Goal: Transaction & Acquisition: Download file/media

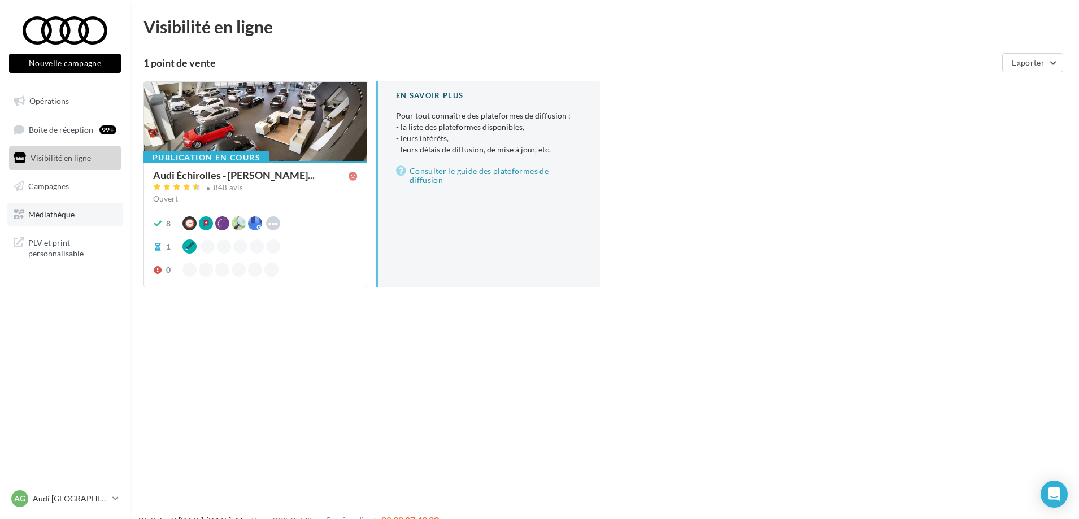
click at [49, 212] on span "Médiathèque" at bounding box center [51, 214] width 46 height 10
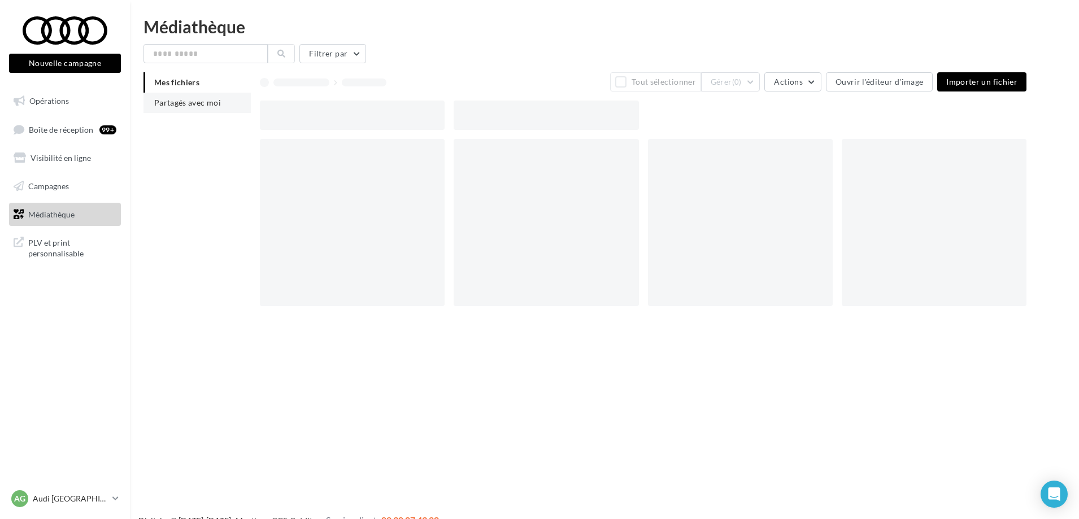
click at [167, 99] on span "Partagés avec moi" at bounding box center [187, 103] width 67 height 10
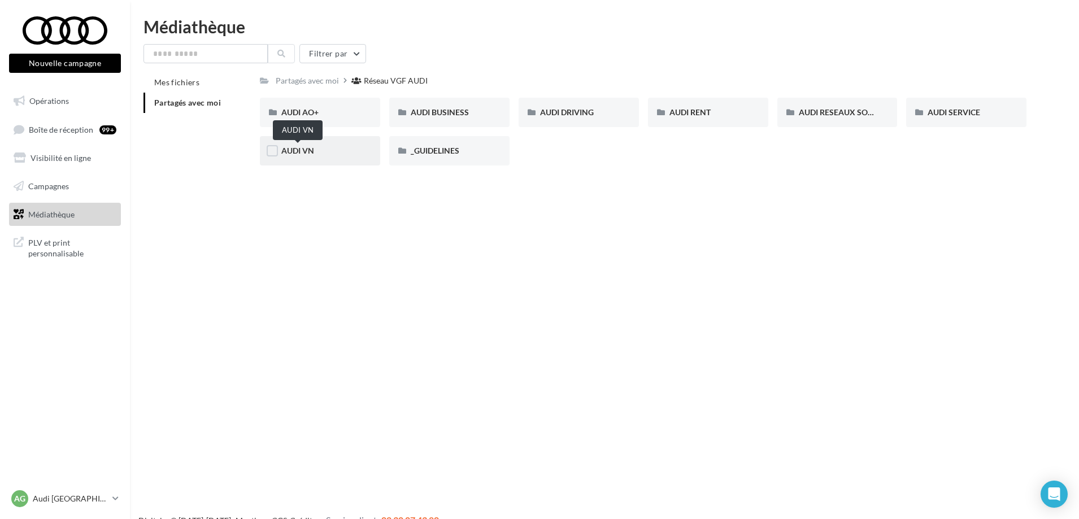
click at [294, 150] on span "AUDI VN" at bounding box center [297, 151] width 33 height 10
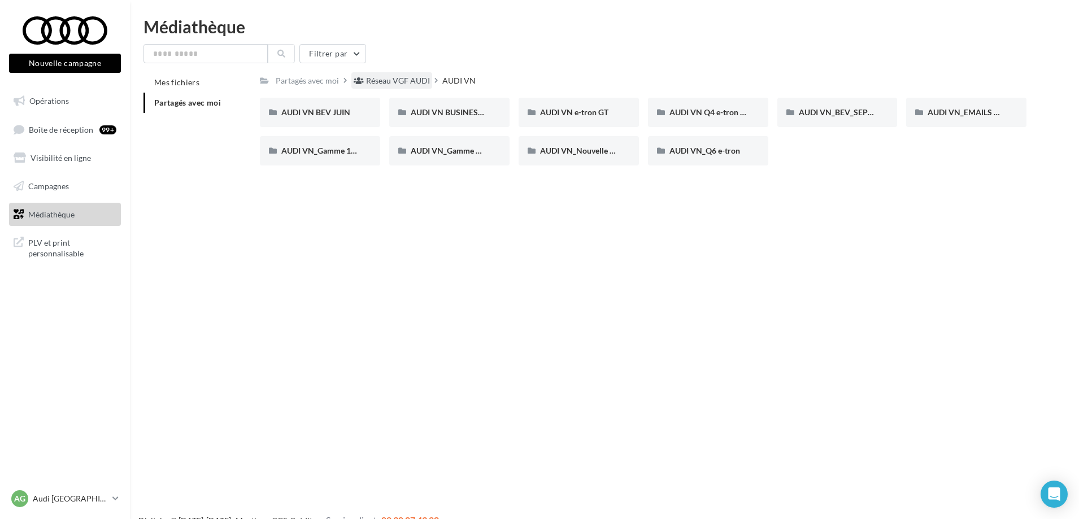
click at [390, 75] on div "Réseau VGF AUDI" at bounding box center [391, 80] width 81 height 16
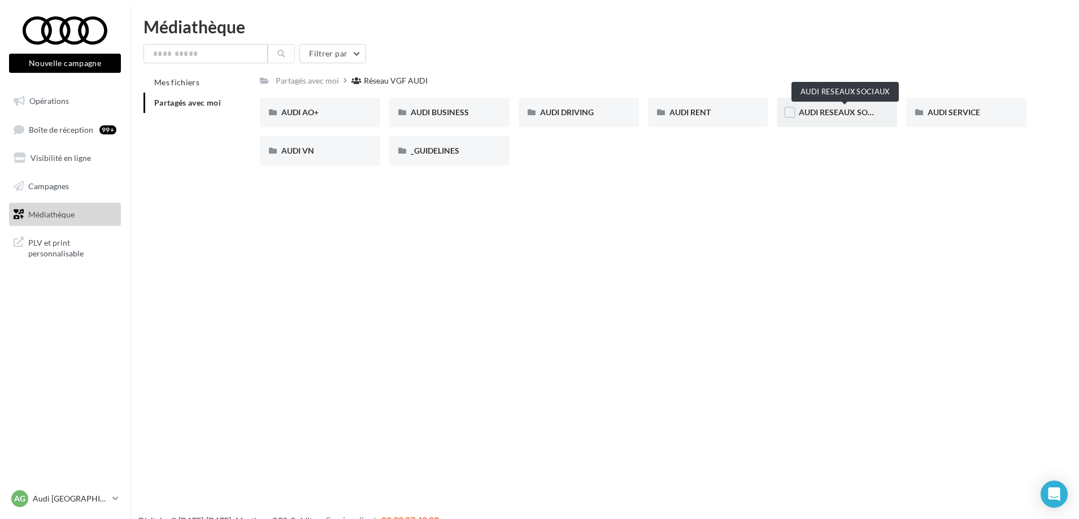
click at [855, 114] on span "AUDI RESEAUX SOCIAUX" at bounding box center [845, 112] width 93 height 10
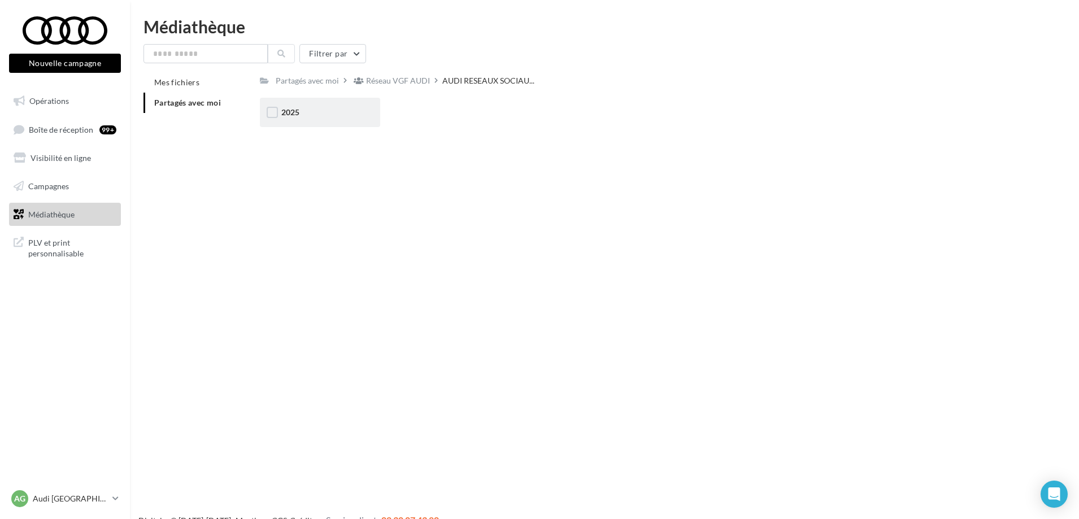
click at [286, 115] on span "2025" at bounding box center [290, 112] width 18 height 10
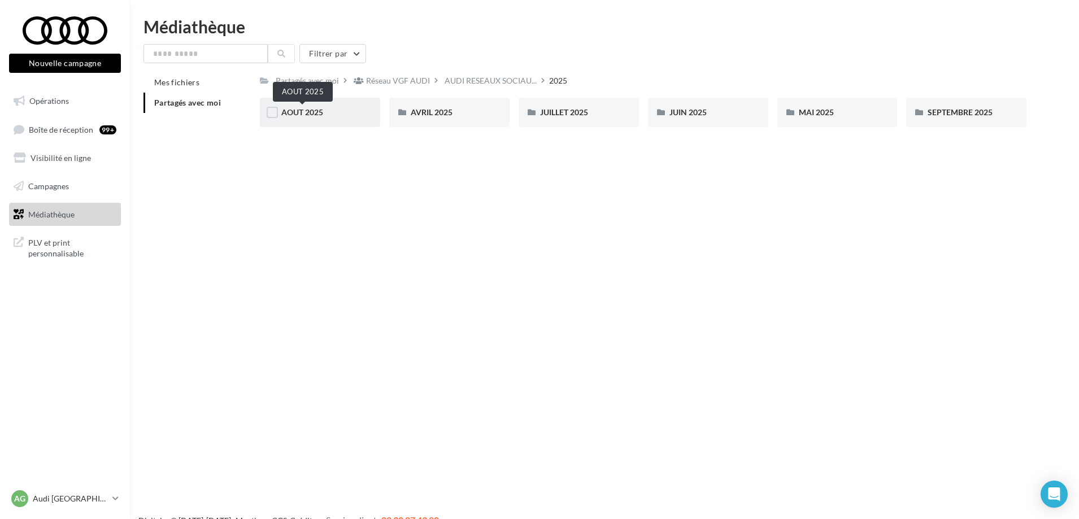
click at [304, 114] on span "AOUT 2025" at bounding box center [302, 112] width 42 height 10
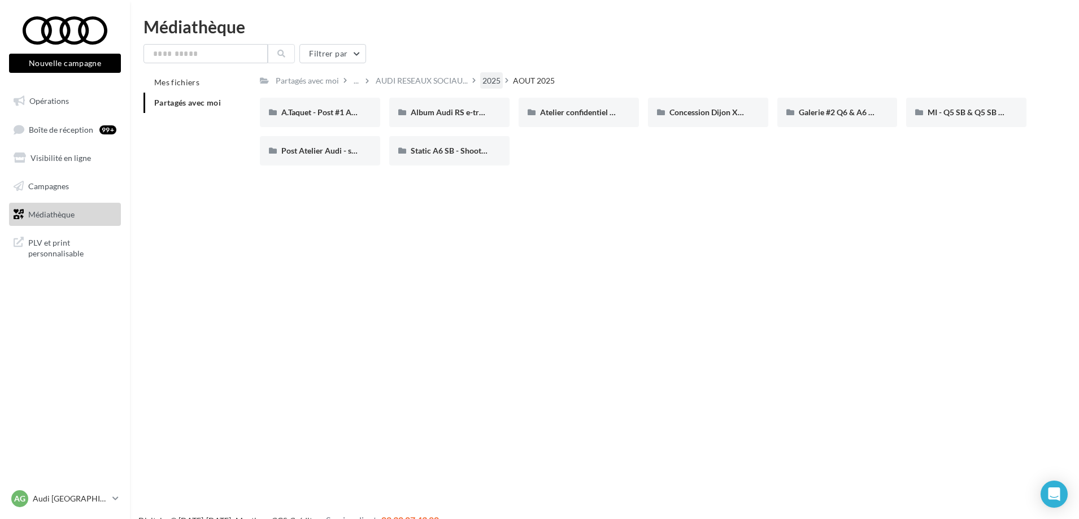
click at [489, 80] on div "2025" at bounding box center [491, 80] width 18 height 11
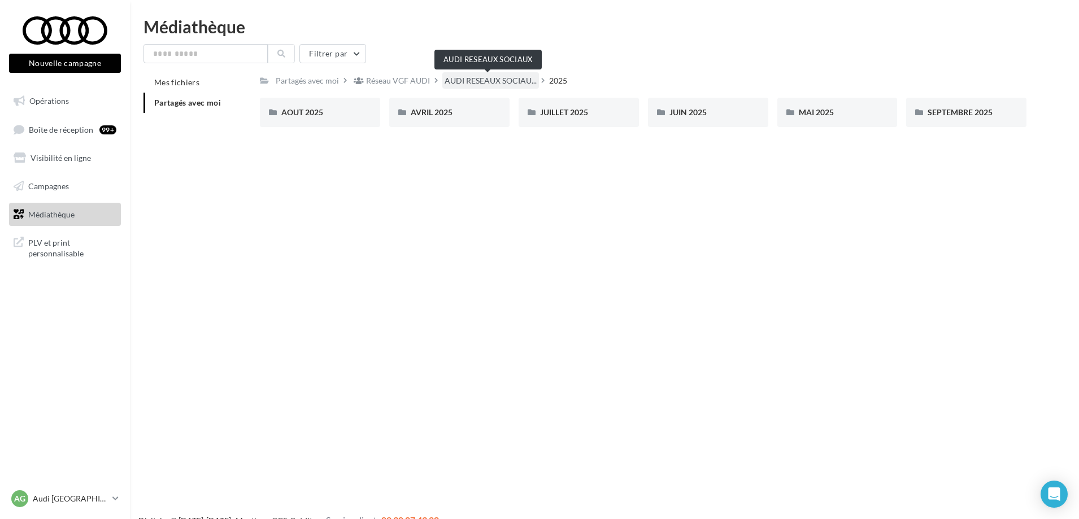
click at [492, 80] on span "AUDI RESEAUX SOCIAU..." at bounding box center [491, 80] width 92 height 11
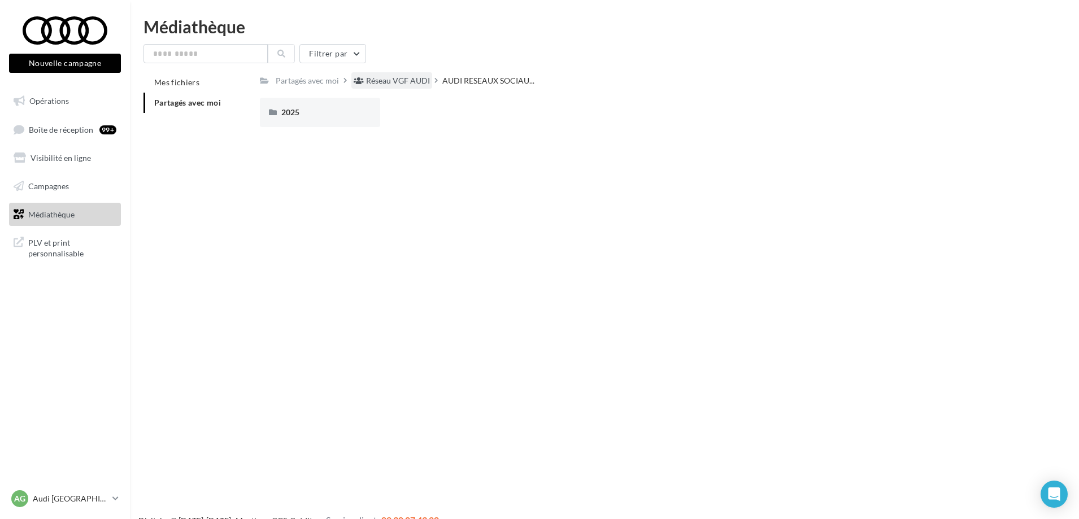
click at [385, 76] on div "Réseau VGF AUDI" at bounding box center [398, 80] width 64 height 11
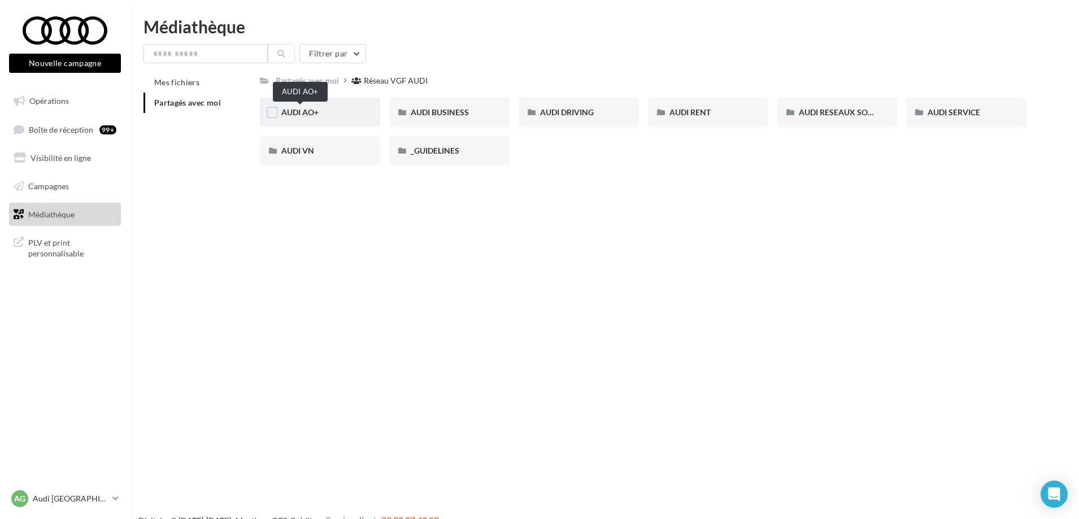
click at [309, 114] on span "AUDI AO+" at bounding box center [299, 112] width 37 height 10
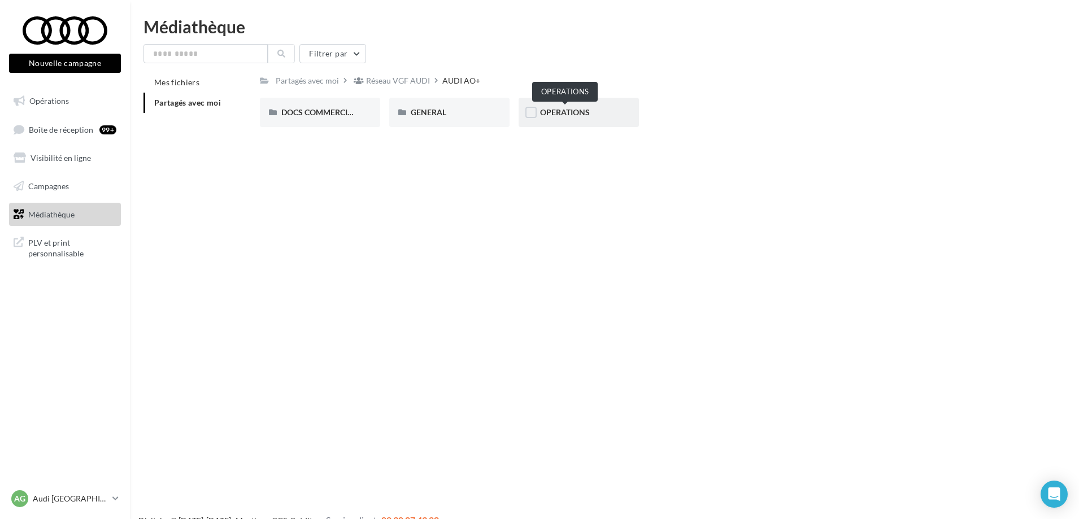
click at [545, 112] on span "OPERATIONS" at bounding box center [565, 112] width 50 height 10
click at [409, 80] on div "Réseau VGF AUDI" at bounding box center [398, 80] width 64 height 11
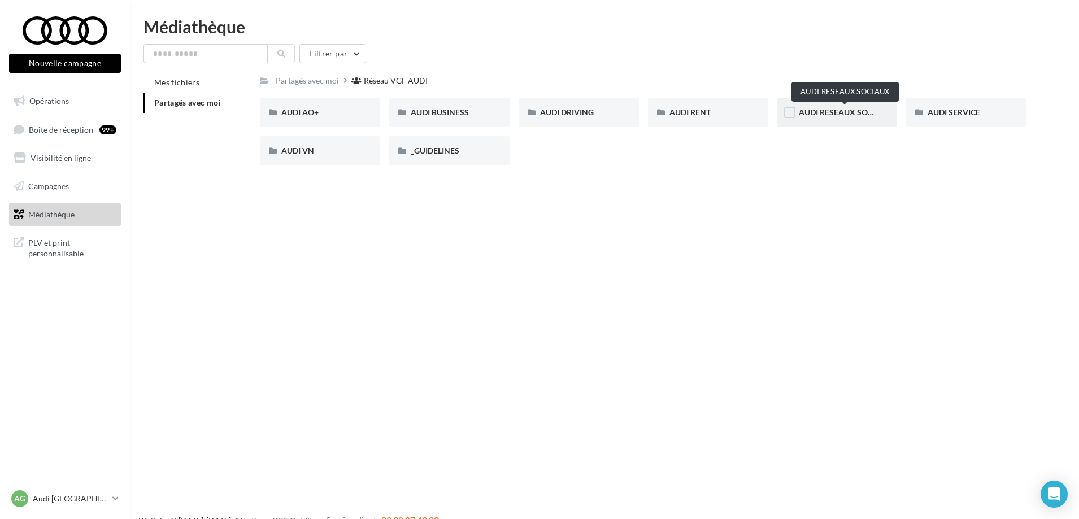
click at [823, 108] on span "AUDI RESEAUX SOCIAUX" at bounding box center [845, 112] width 93 height 10
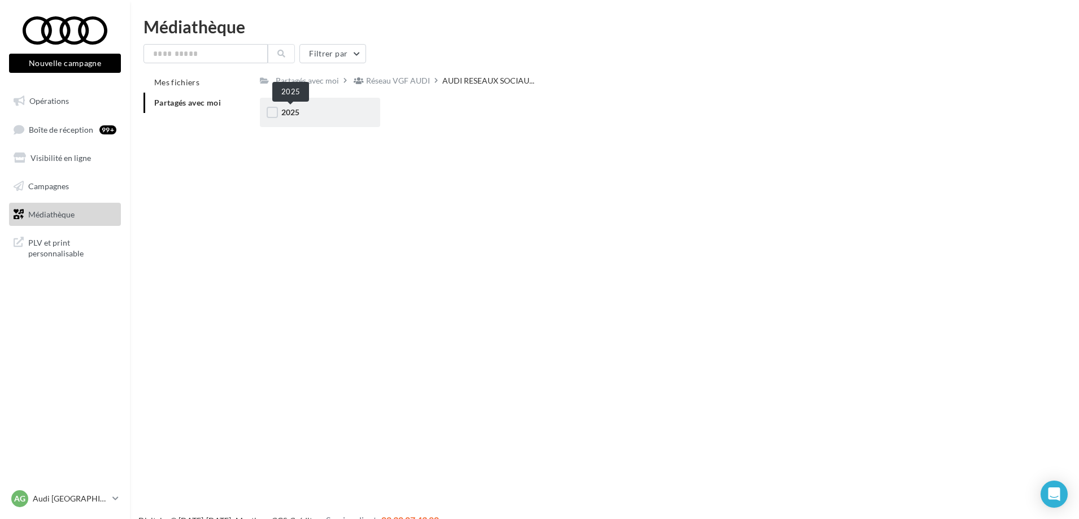
click at [287, 110] on span "2025" at bounding box center [290, 112] width 18 height 10
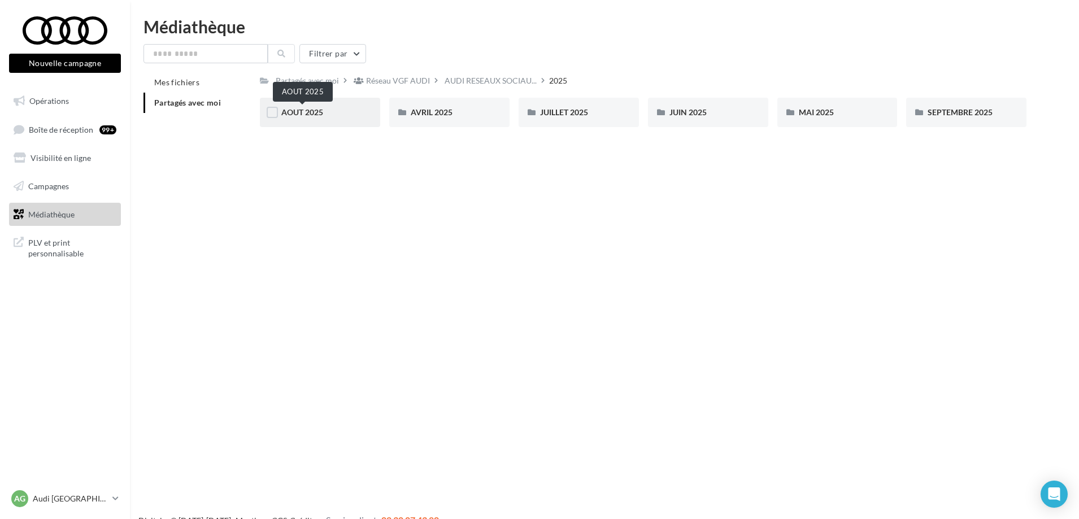
click at [316, 113] on span "AOUT 2025" at bounding box center [302, 112] width 42 height 10
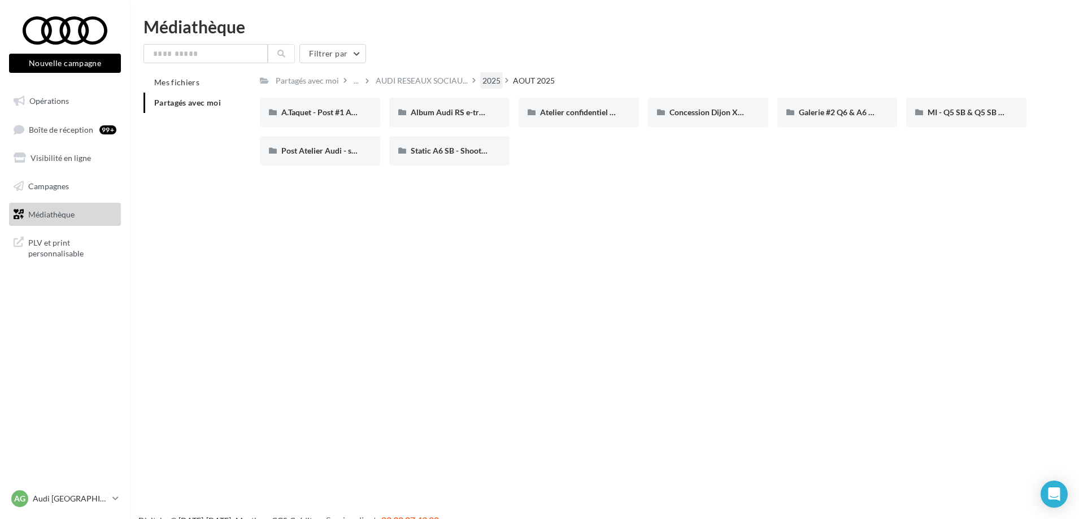
click at [496, 79] on div "2025" at bounding box center [491, 80] width 18 height 11
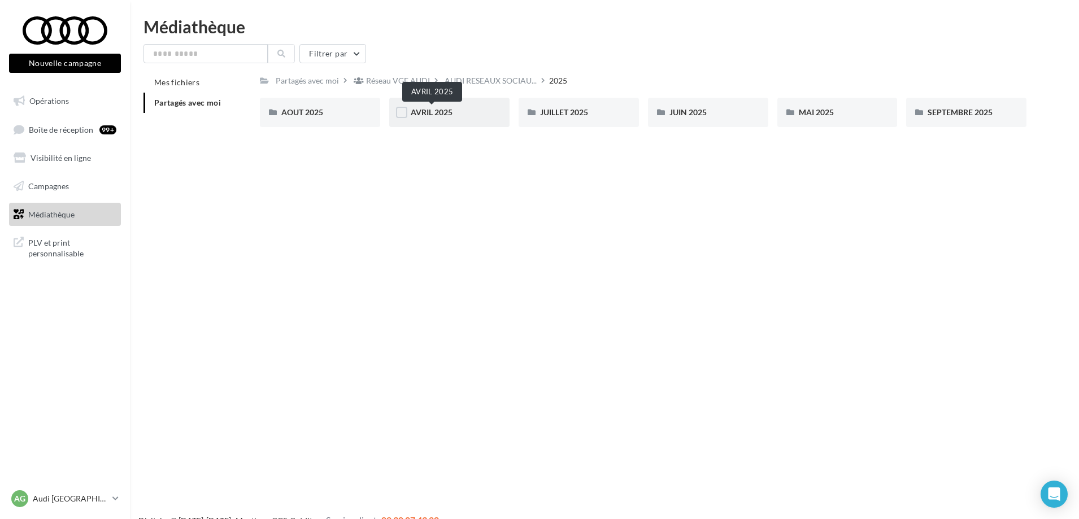
click at [450, 116] on span "AVRIL 2025" at bounding box center [432, 112] width 42 height 10
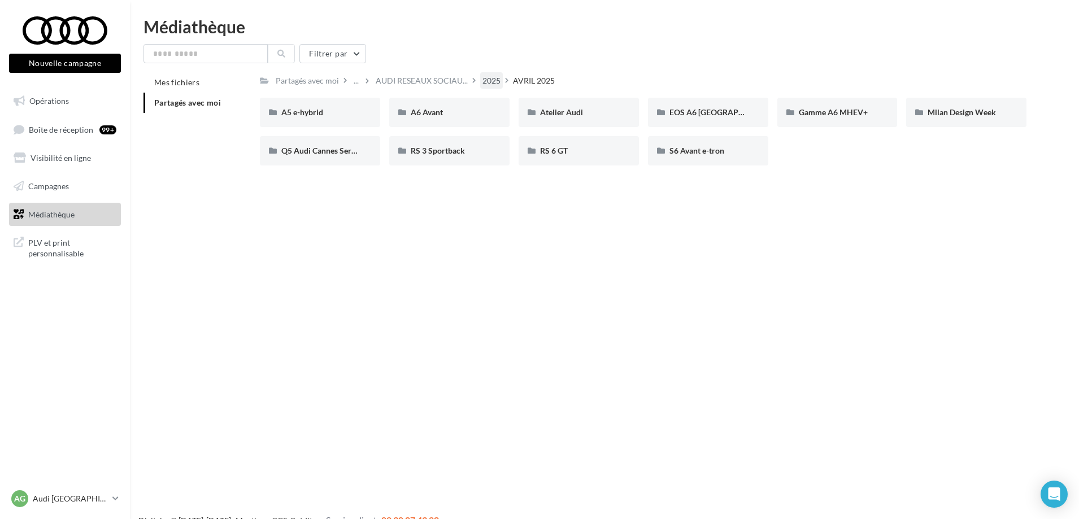
click at [491, 78] on div "2025" at bounding box center [491, 80] width 18 height 11
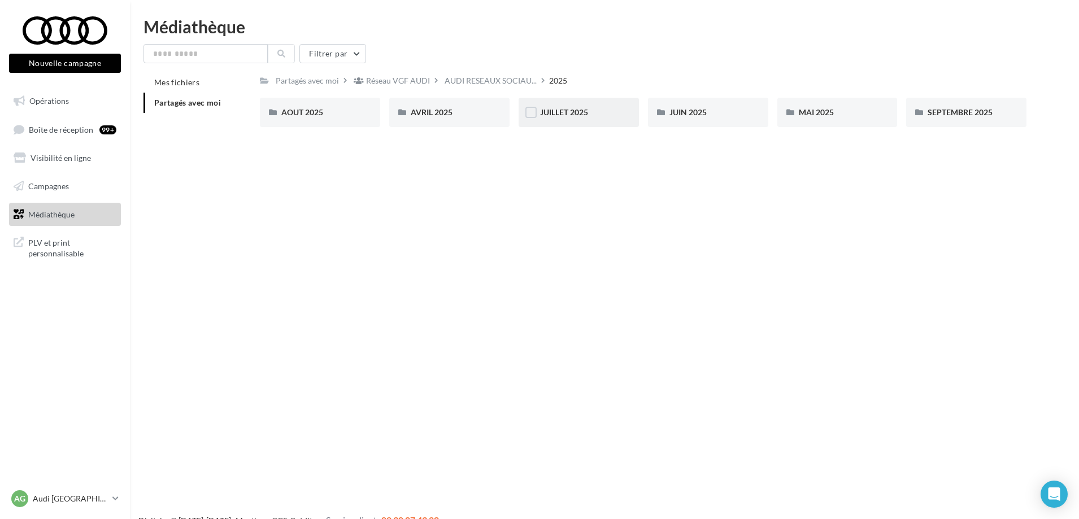
click at [565, 107] on div "JUILLET 2025" at bounding box center [578, 112] width 120 height 29
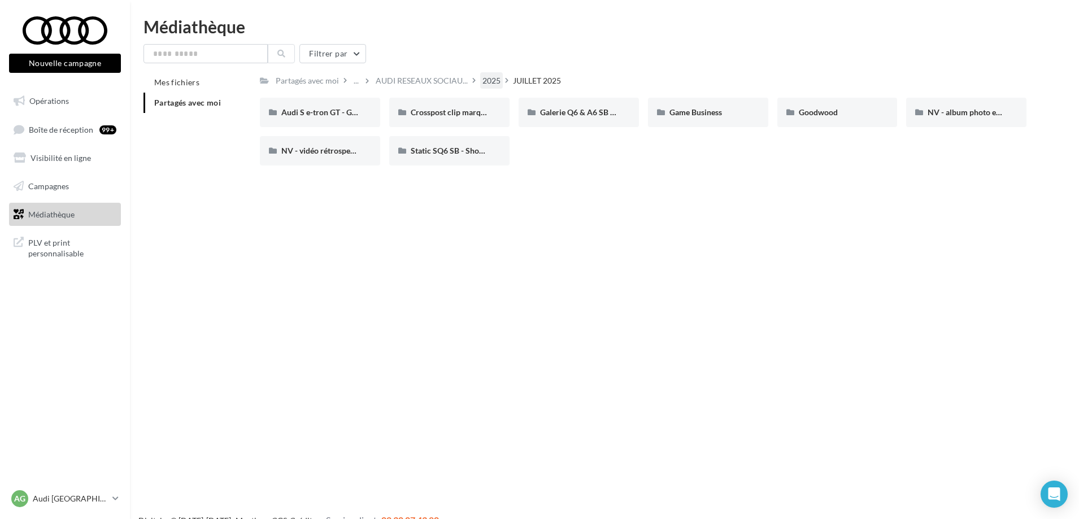
click at [489, 79] on div "2025" at bounding box center [491, 80] width 18 height 11
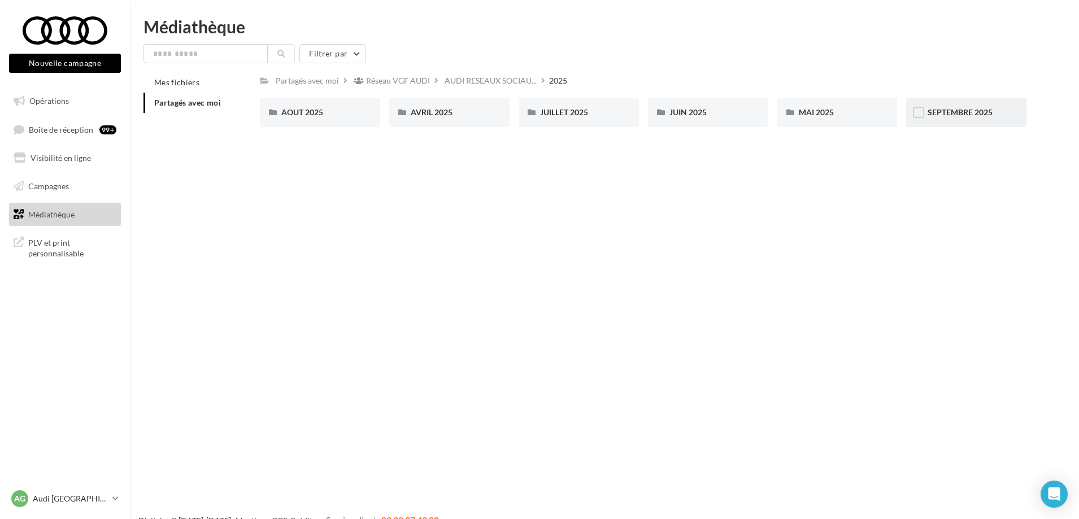
click at [976, 114] on span "SEPTEMBRE 2025" at bounding box center [959, 112] width 65 height 10
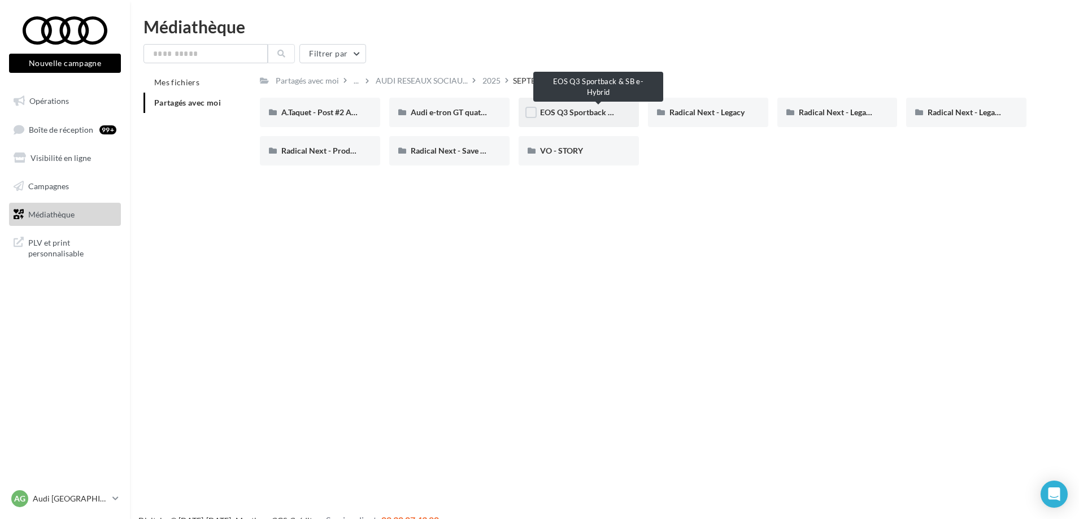
click at [566, 115] on span "EOS Q3 Sportback & SB e-Hybrid" at bounding box center [599, 112] width 118 height 10
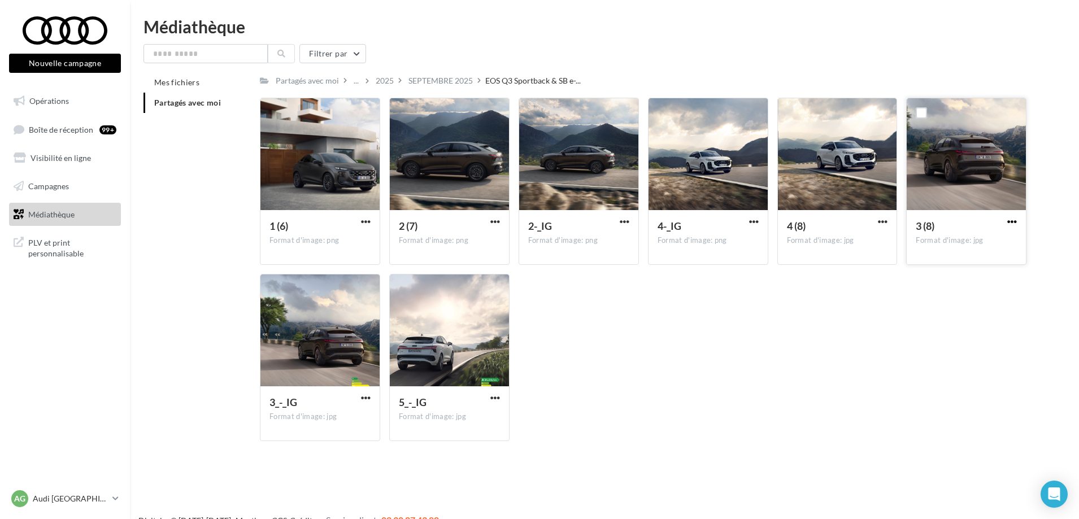
click at [1012, 224] on span "button" at bounding box center [1012, 222] width 10 height 10
click at [954, 242] on button "Télécharger" at bounding box center [962, 243] width 113 height 29
click at [625, 220] on span "button" at bounding box center [625, 222] width 10 height 10
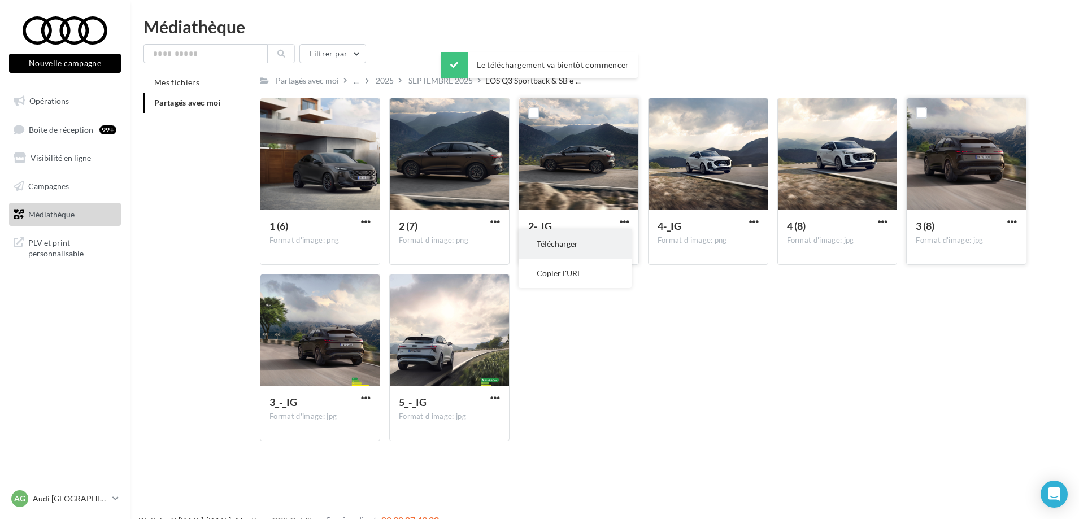
click at [571, 248] on button "Télécharger" at bounding box center [574, 243] width 113 height 29
click at [364, 396] on span "button" at bounding box center [366, 398] width 10 height 10
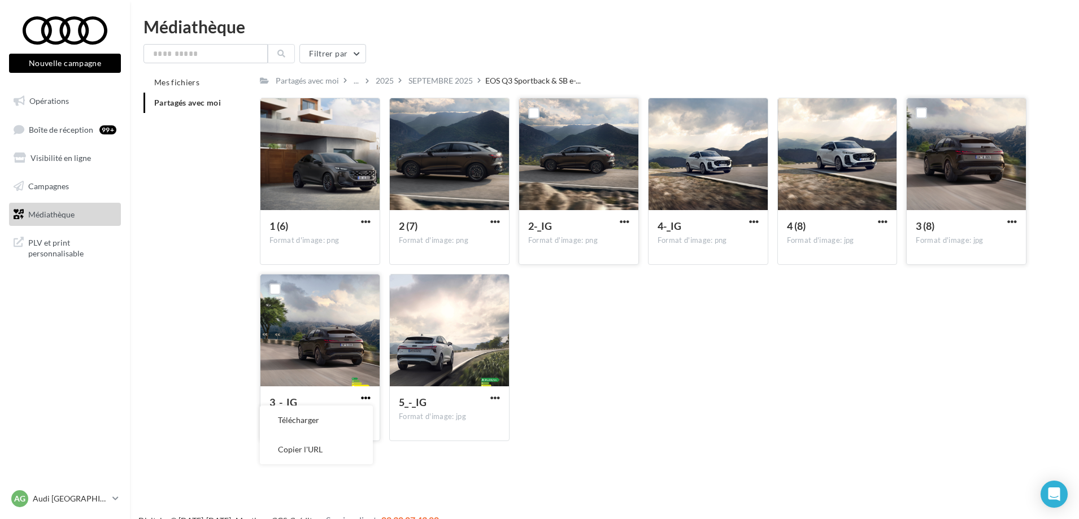
click at [363, 395] on span "button" at bounding box center [366, 398] width 10 height 10
click at [364, 400] on span "button" at bounding box center [366, 398] width 10 height 10
drag, startPoint x: 290, startPoint y: 424, endPoint x: 520, endPoint y: 108, distance: 390.5
click at [290, 424] on button "Télécharger" at bounding box center [316, 420] width 113 height 29
click at [881, 223] on span "button" at bounding box center [883, 222] width 10 height 10
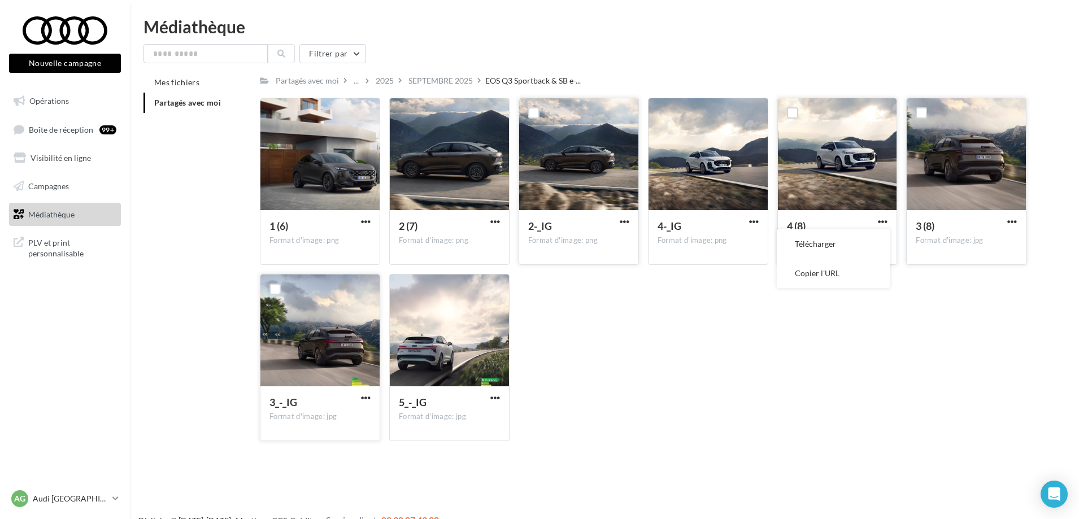
click at [817, 247] on button "Télécharger" at bounding box center [833, 243] width 113 height 29
click at [748, 222] on button "button" at bounding box center [754, 222] width 14 height 11
click at [695, 246] on button "Télécharger" at bounding box center [704, 243] width 113 height 29
